Goal: Check status: Check status

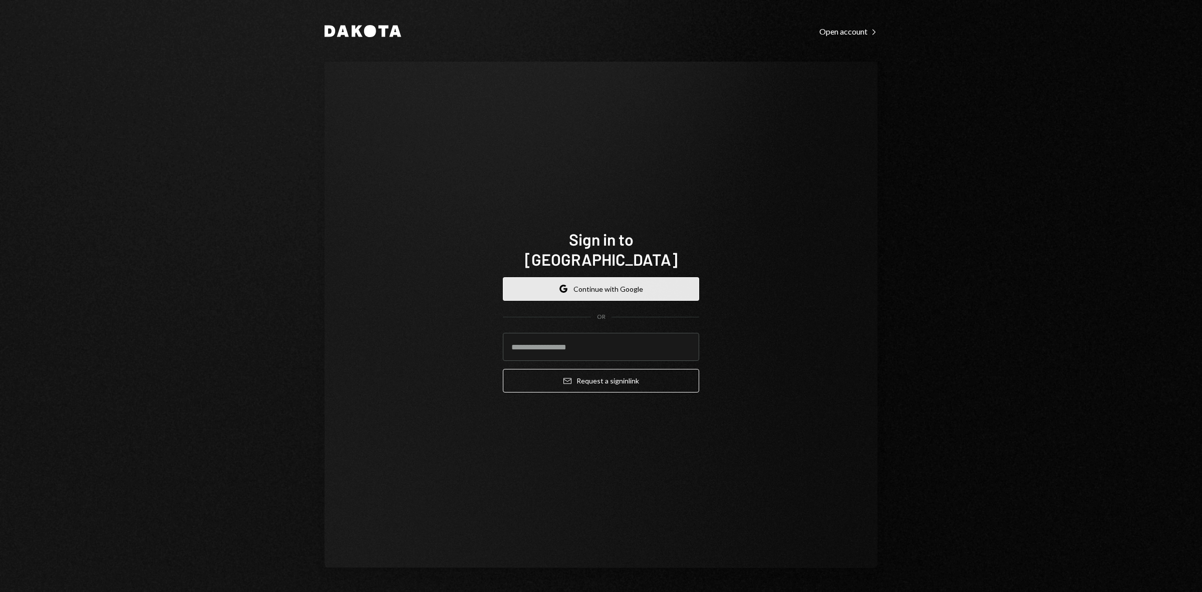
click at [659, 279] on button "Google Continue with Google" at bounding box center [601, 289] width 196 height 24
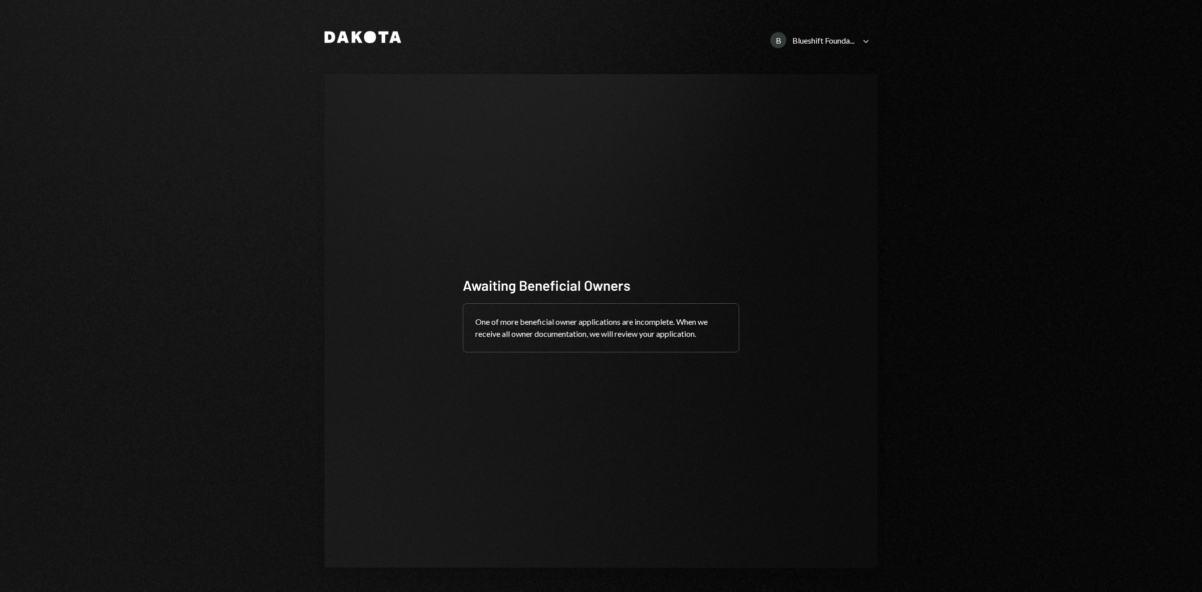
click at [845, 33] on div "B Blueshift Founda..." at bounding box center [812, 40] width 84 height 16
click at [802, 135] on link "P Polkadot Community Foundatio..." at bounding box center [807, 144] width 131 height 18
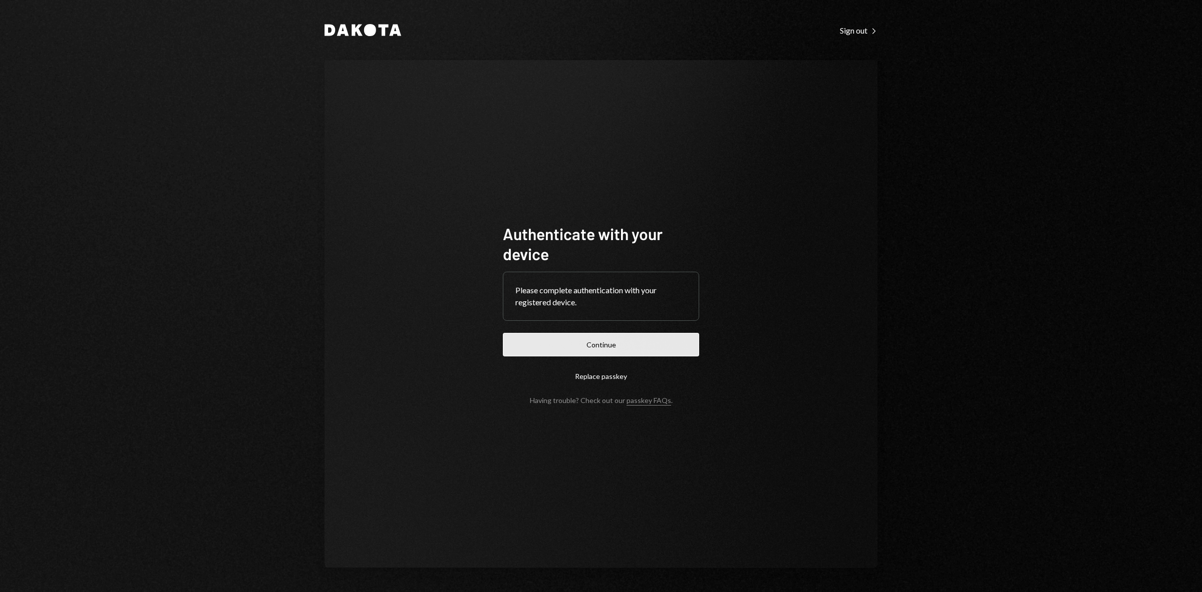
click at [646, 333] on button "Continue" at bounding box center [601, 345] width 196 height 24
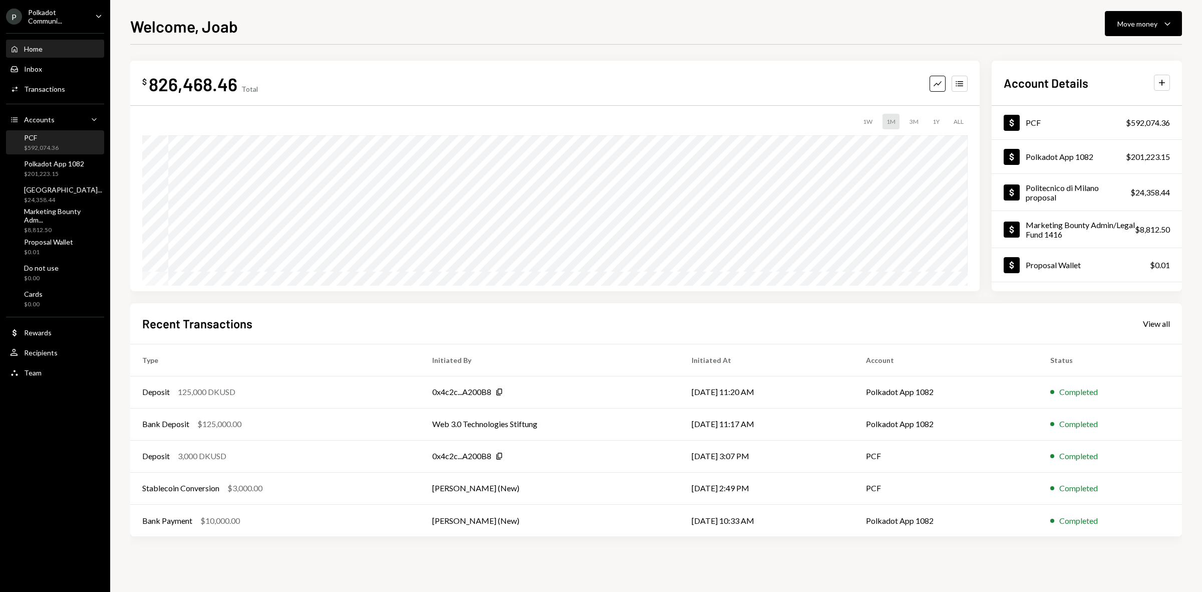
click at [62, 144] on div "PCF $592,074.36" at bounding box center [55, 142] width 90 height 19
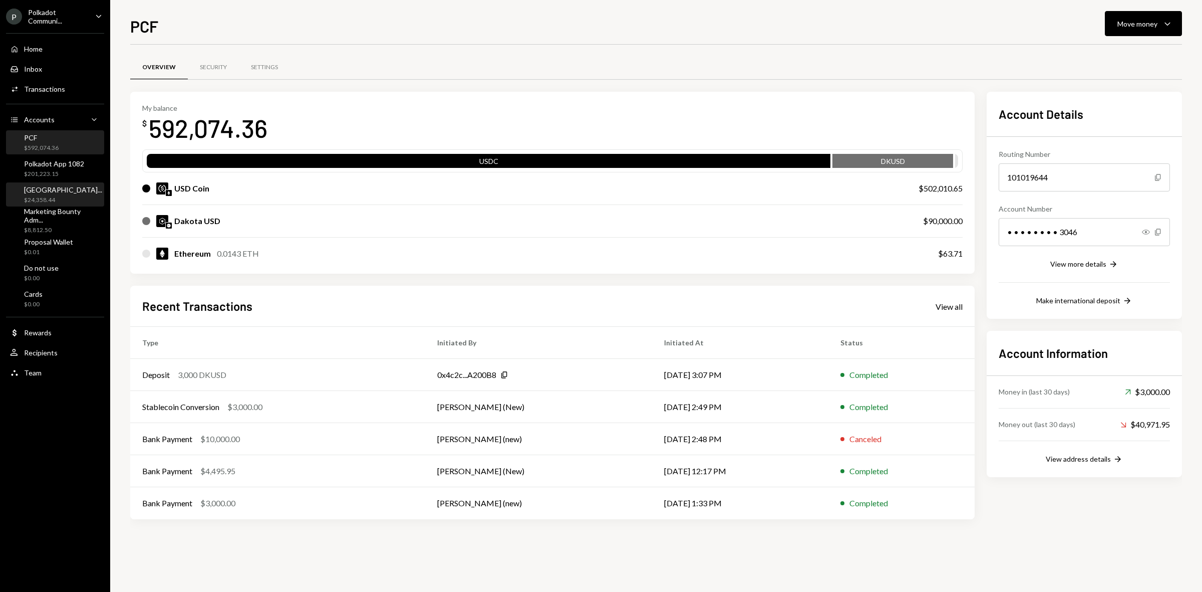
click at [44, 190] on div "[GEOGRAPHIC_DATA]..." at bounding box center [63, 189] width 78 height 9
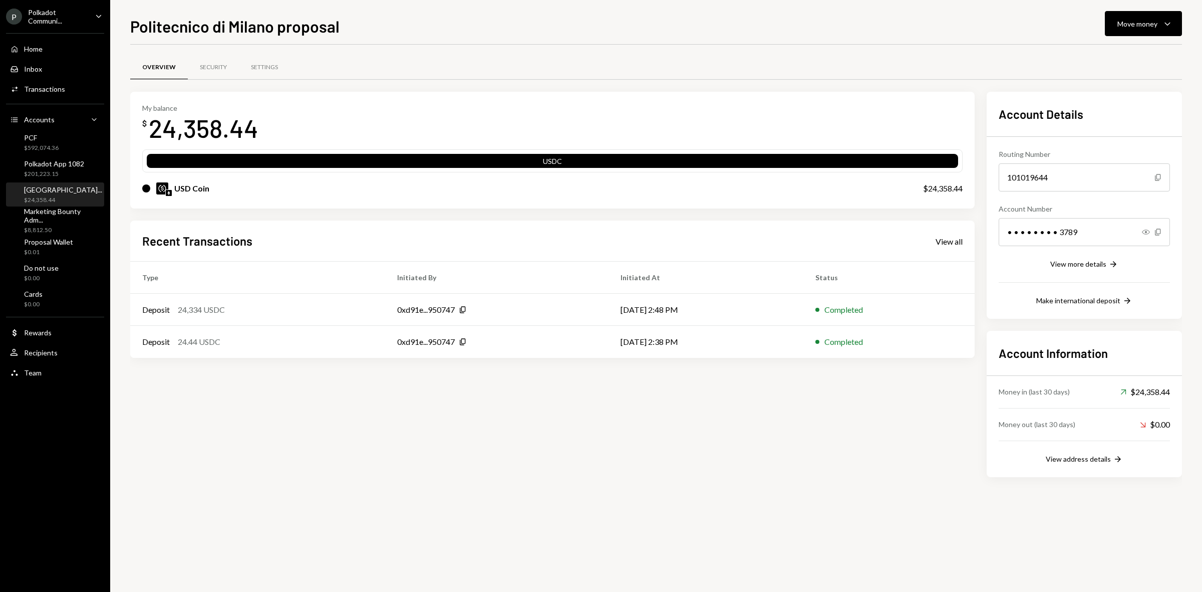
click at [64, 21] on div "Polkadot Communi..." at bounding box center [57, 16] width 59 height 17
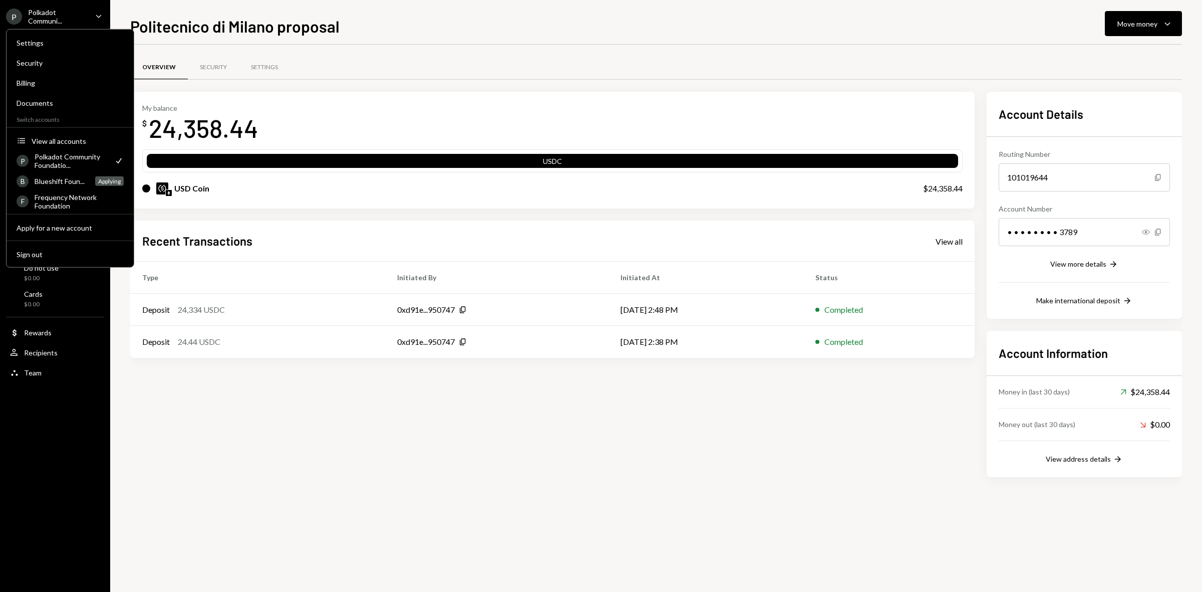
click at [464, 100] on div "My balance $ 24,358.44 USDC USD Coin $24,358.44" at bounding box center [552, 150] width 845 height 117
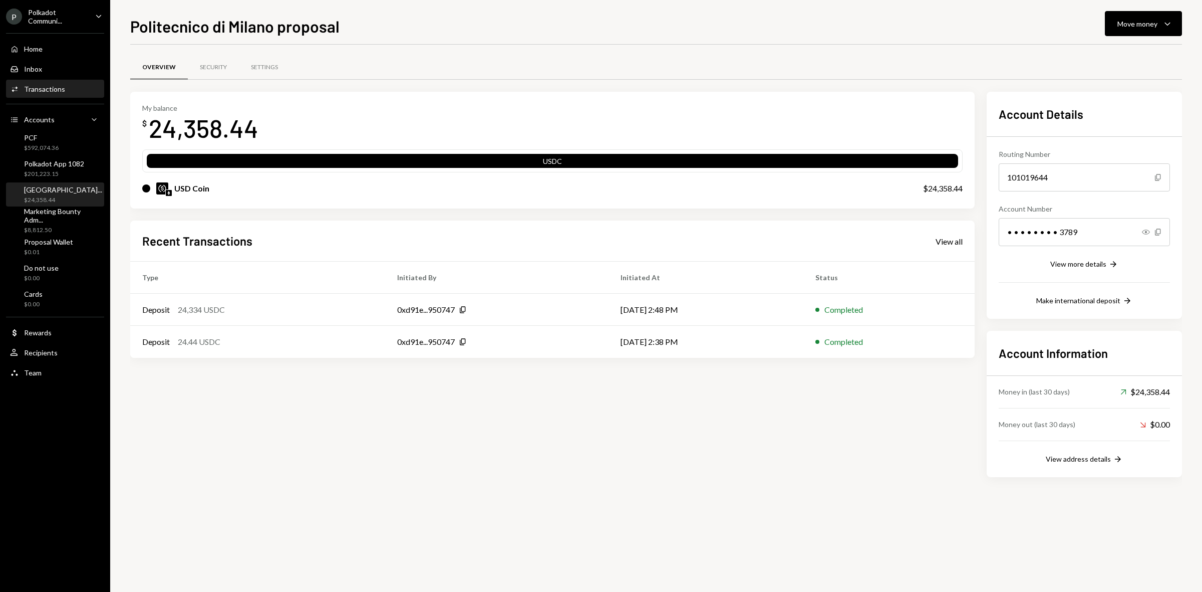
click at [68, 85] on div "Activities Transactions" at bounding box center [55, 89] width 90 height 9
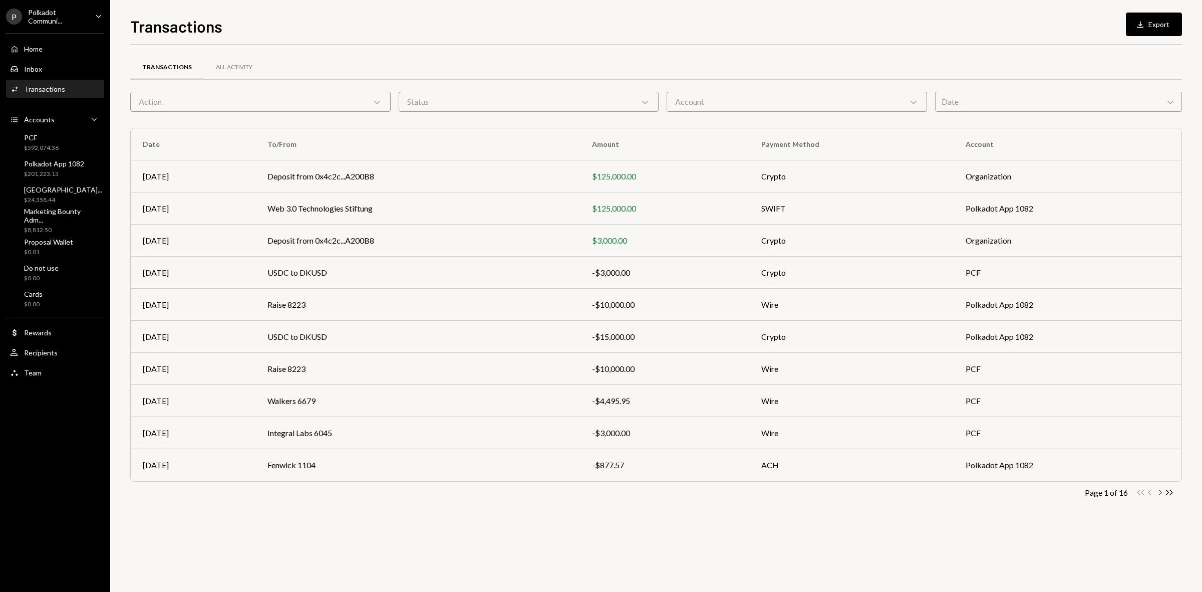
click at [1161, 492] on icon "Chevron Right" at bounding box center [1160, 492] width 10 height 10
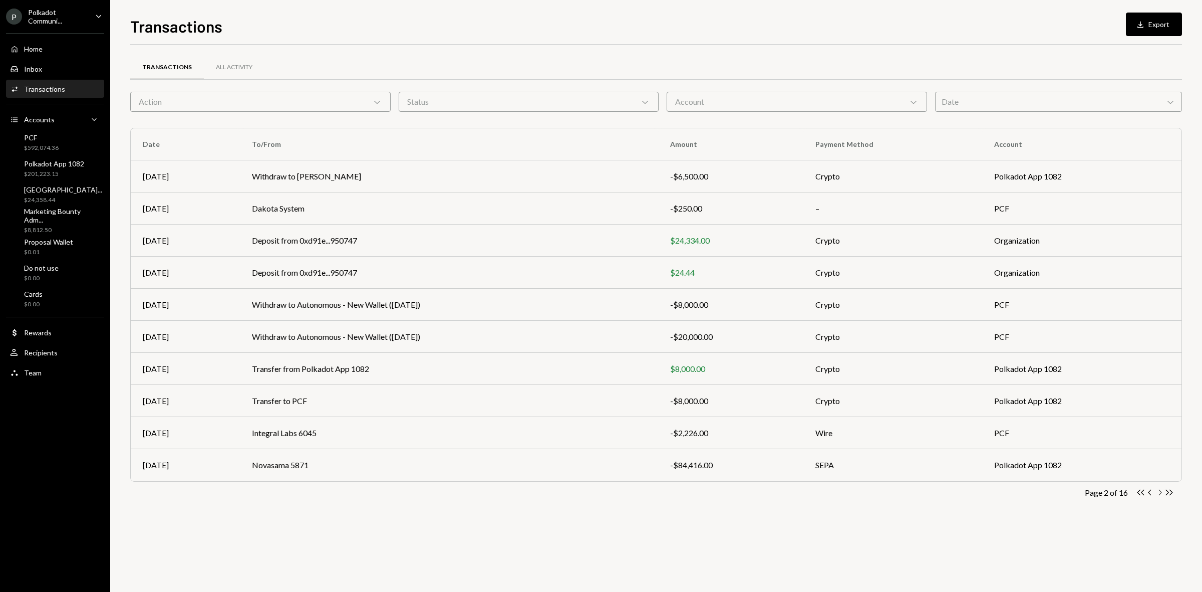
click at [1158, 493] on icon "Chevron Right" at bounding box center [1160, 492] width 10 height 10
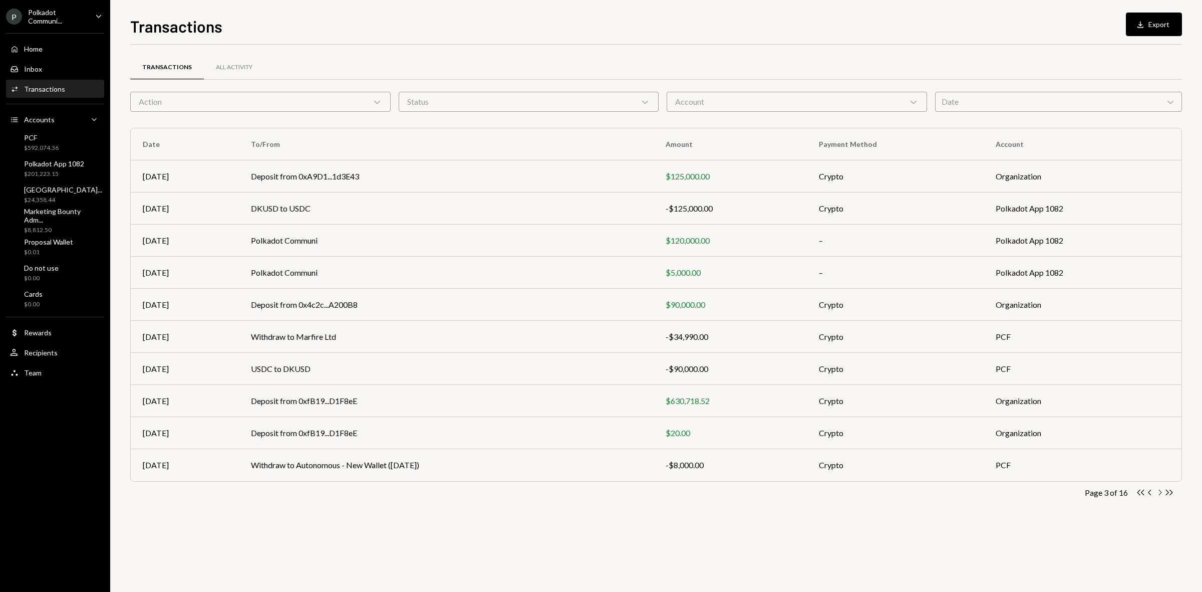
click at [1159, 491] on icon "Chevron Right" at bounding box center [1160, 492] width 10 height 10
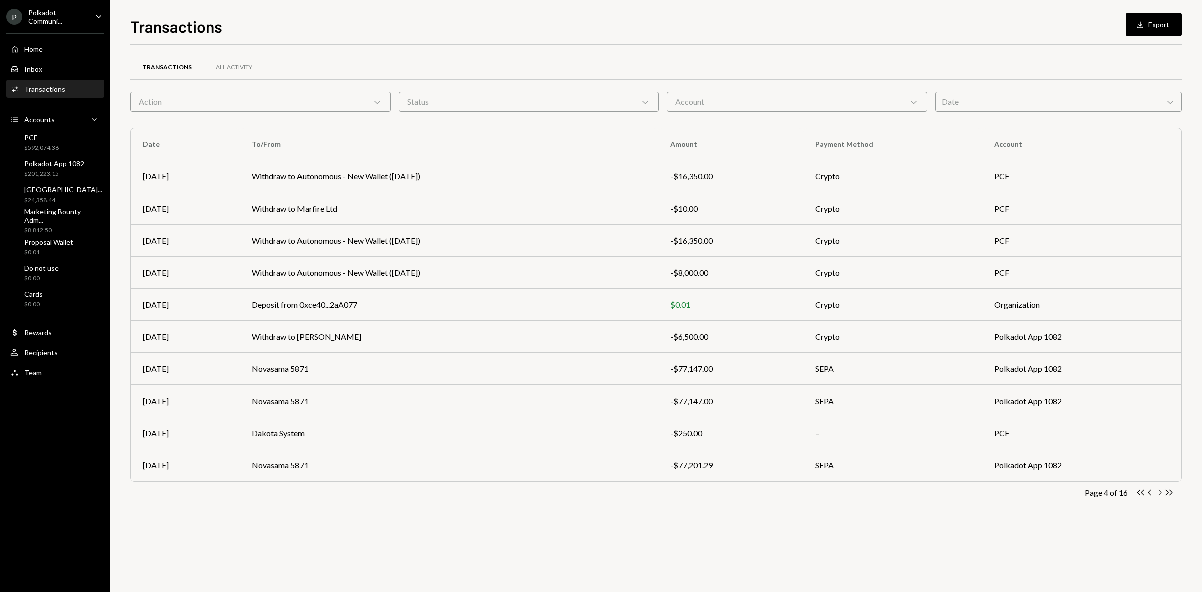
click at [1161, 492] on icon "Chevron Right" at bounding box center [1160, 492] width 10 height 10
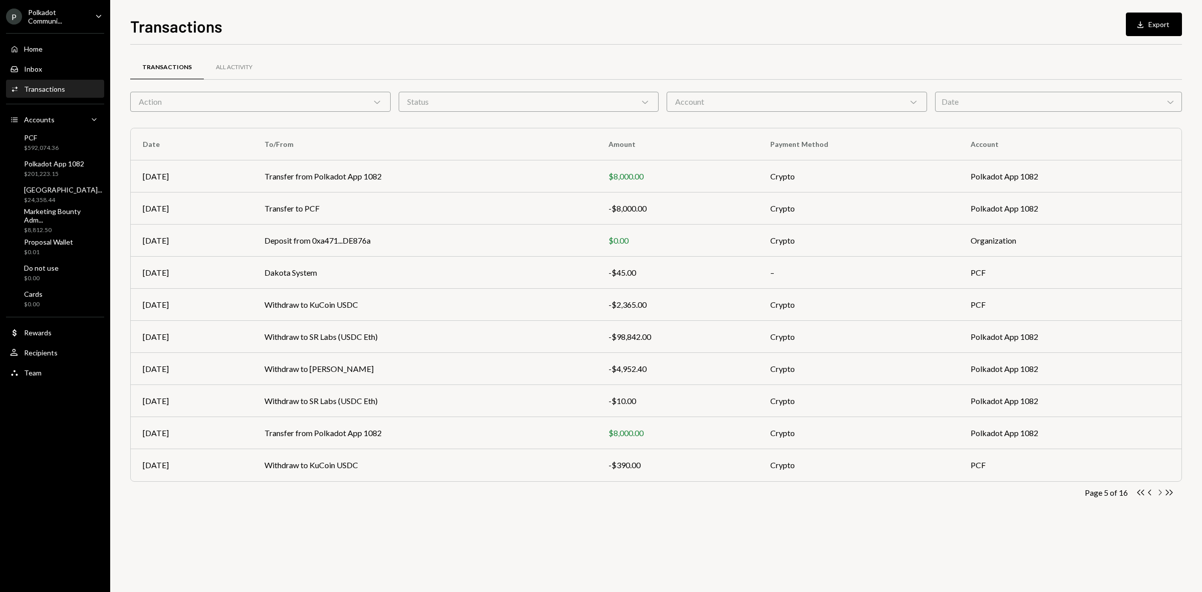
click at [1155, 490] on icon "Chevron Right" at bounding box center [1160, 492] width 10 height 10
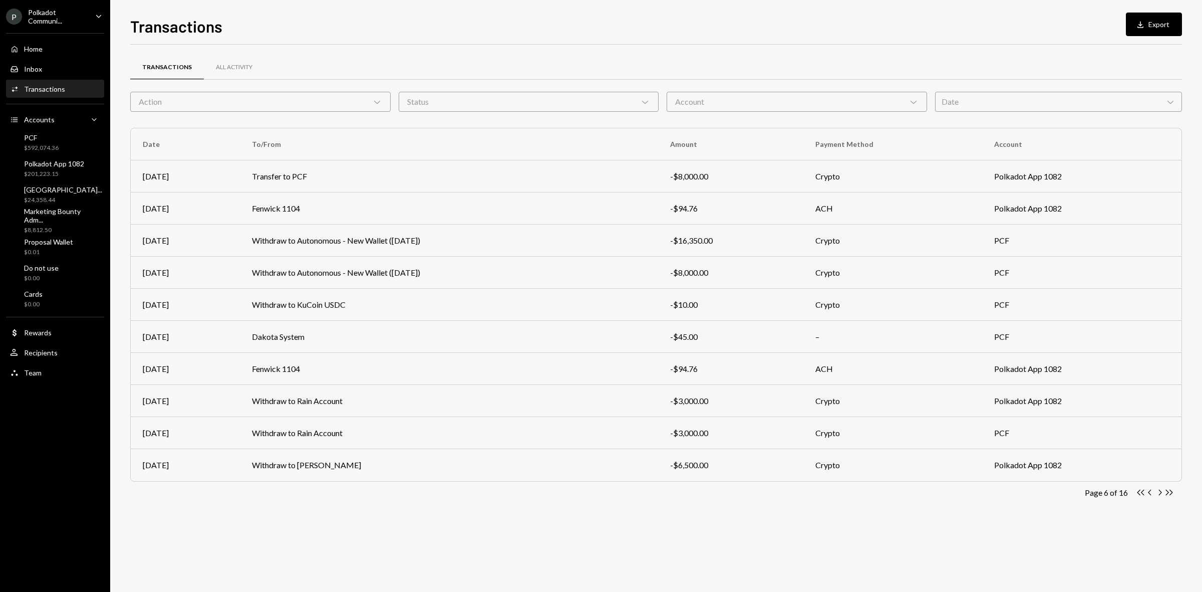
click at [1160, 491] on icon "button" at bounding box center [1160, 492] width 3 height 6
